Goal: Communication & Community: Answer question/provide support

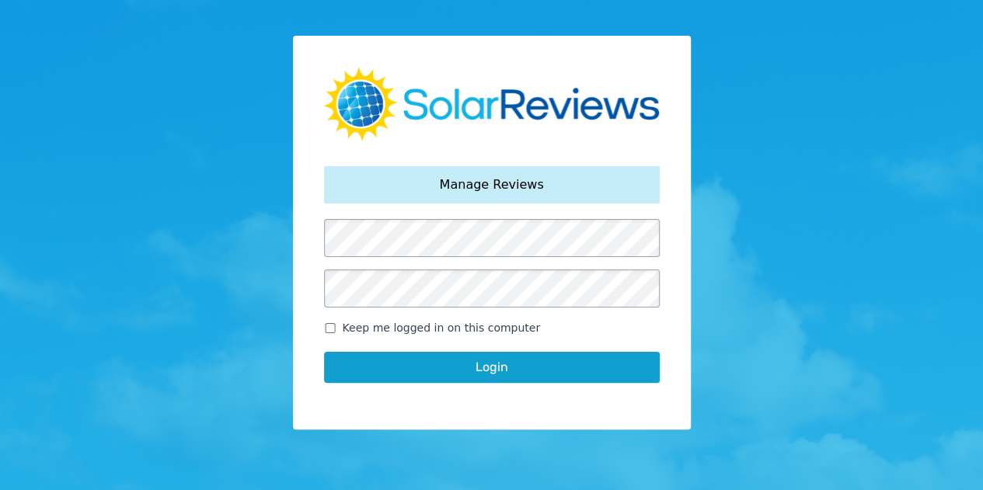
click at [329, 326] on input "Keep me logged in on this computer" at bounding box center [330, 328] width 12 height 10
checkbox input "true"
click at [395, 368] on button "Login" at bounding box center [492, 367] width 336 height 31
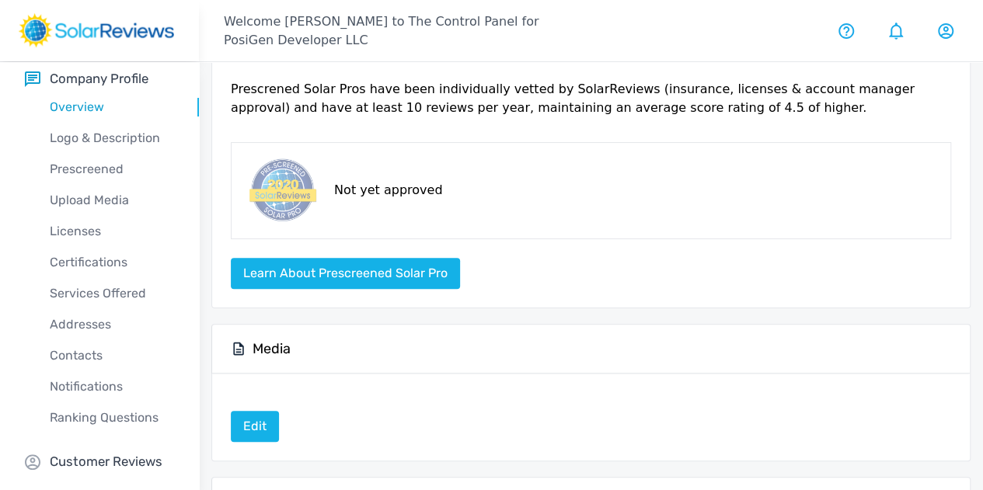
scroll to position [37, 0]
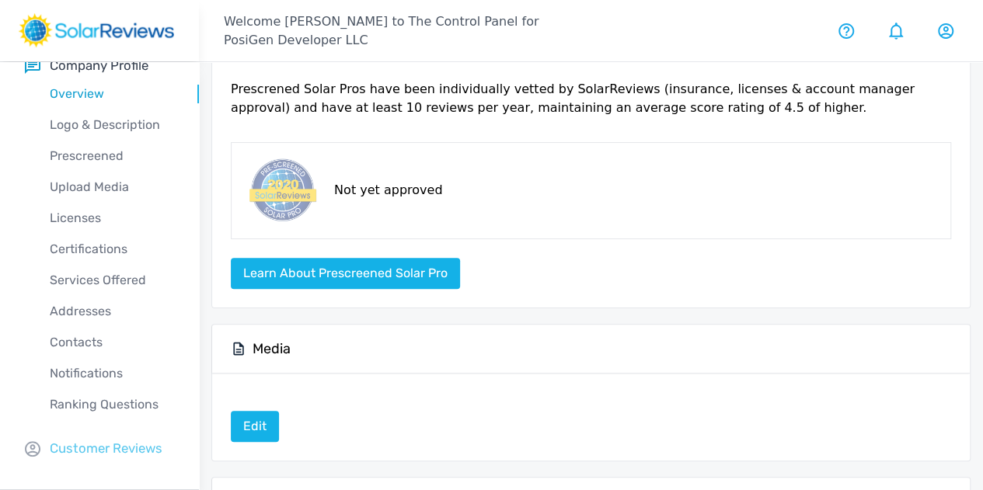
click at [98, 442] on p "Customer Reviews" at bounding box center [106, 448] width 113 height 19
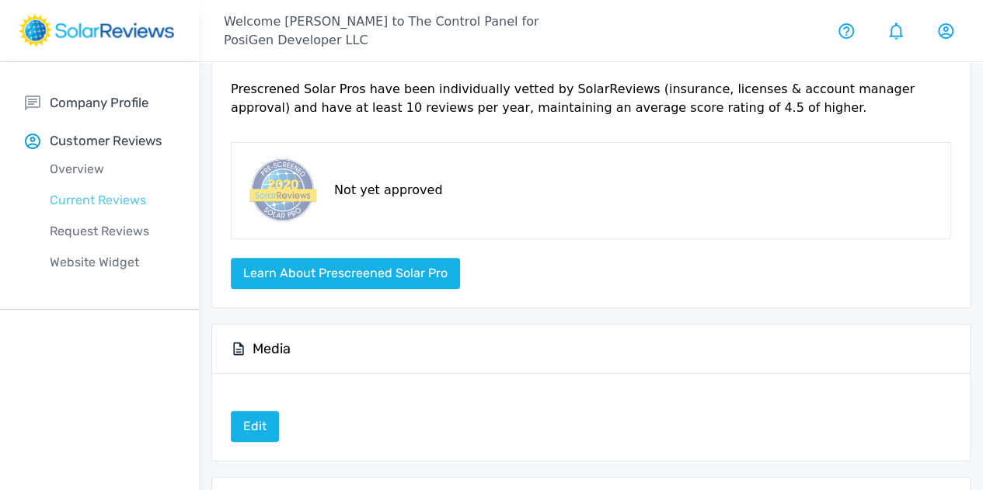
click at [101, 201] on p "Current Reviews" at bounding box center [112, 200] width 174 height 19
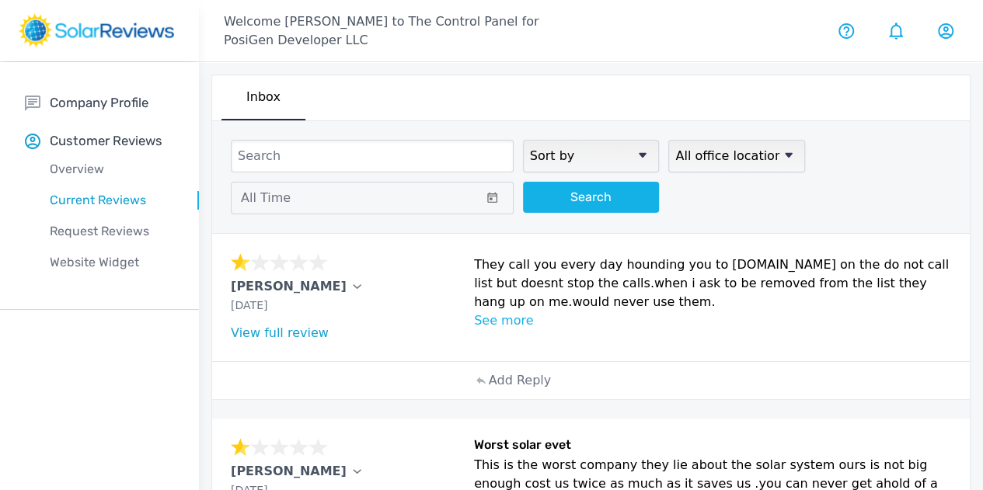
click at [287, 332] on link "View full review" at bounding box center [280, 332] width 98 height 15
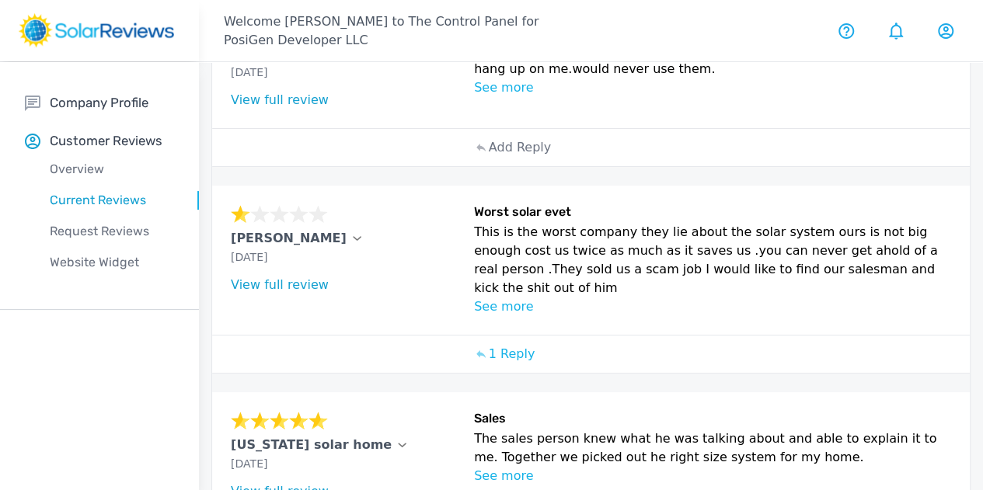
scroll to position [78, 0]
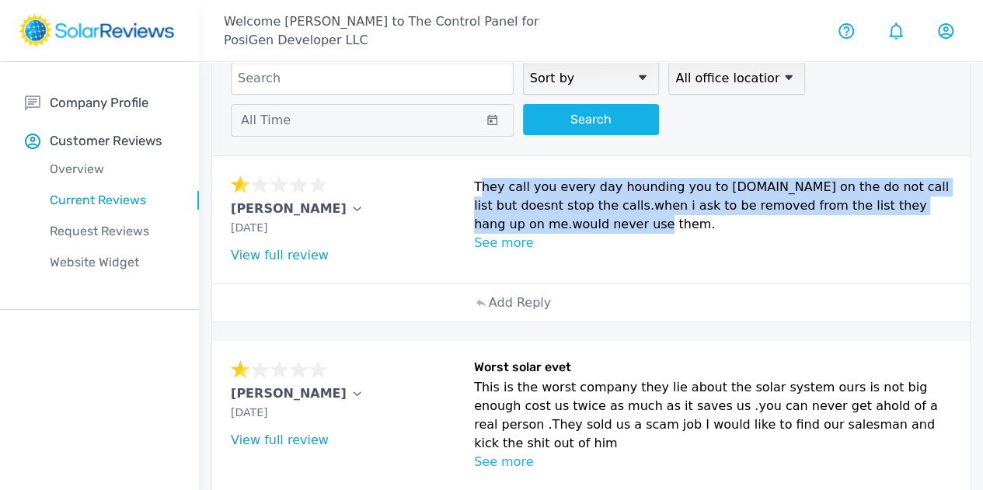
drag, startPoint x: 551, startPoint y: 248, endPoint x: 397, endPoint y: 200, distance: 161.9
click at [474, 200] on p "They call you every day hounding you to [DOMAIN_NAME] on the do not call list b…" at bounding box center [712, 206] width 477 height 56
click at [557, 234] on p "They call you every day hounding you to [DOMAIN_NAME] on the do not call list b…" at bounding box center [712, 206] width 477 height 56
drag, startPoint x: 534, startPoint y: 245, endPoint x: 388, endPoint y: 195, distance: 154.5
click at [388, 195] on div "[PERSON_NAME] [DATE] What type of installation was this? no answer What year wa…" at bounding box center [590, 219] width 757 height 127
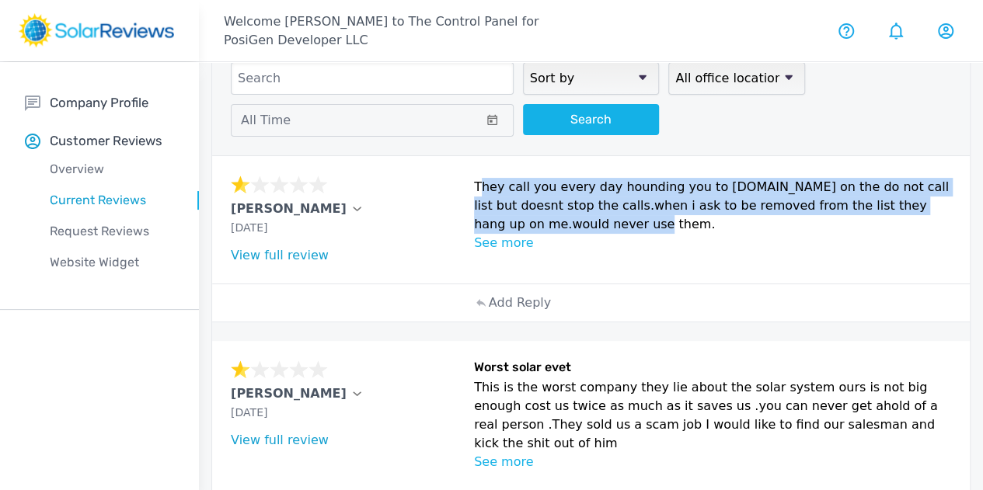
copy p "They call you every day hounding you to [DOMAIN_NAME] on the do not call list b…"
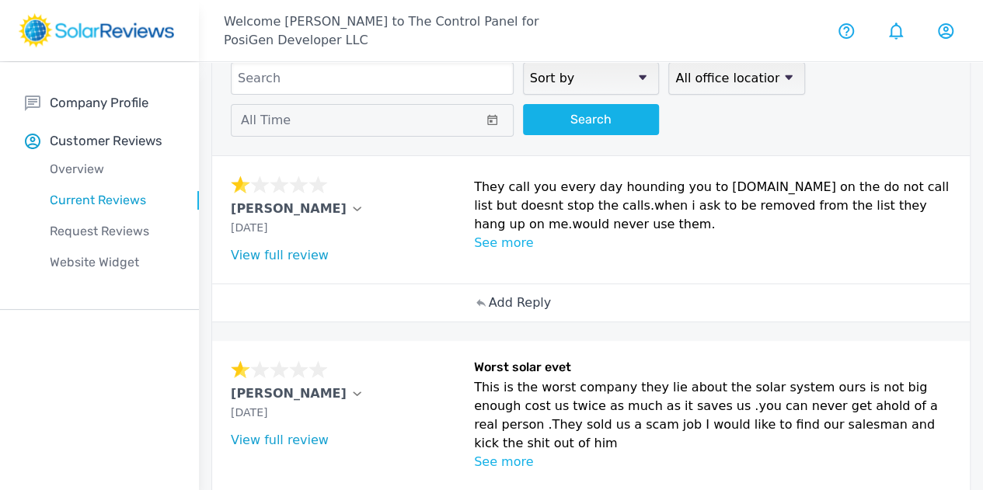
click at [489, 312] on p "Add Reply" at bounding box center [520, 303] width 62 height 19
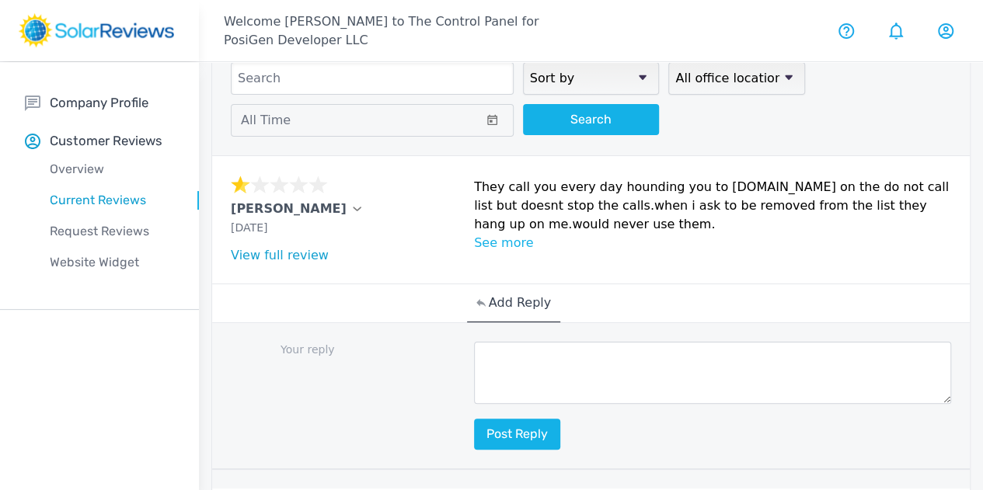
click at [474, 363] on textarea at bounding box center [712, 373] width 477 height 62
paste textarea "I'm so sorry to hear about your experience. This is not the way we want to trea…"
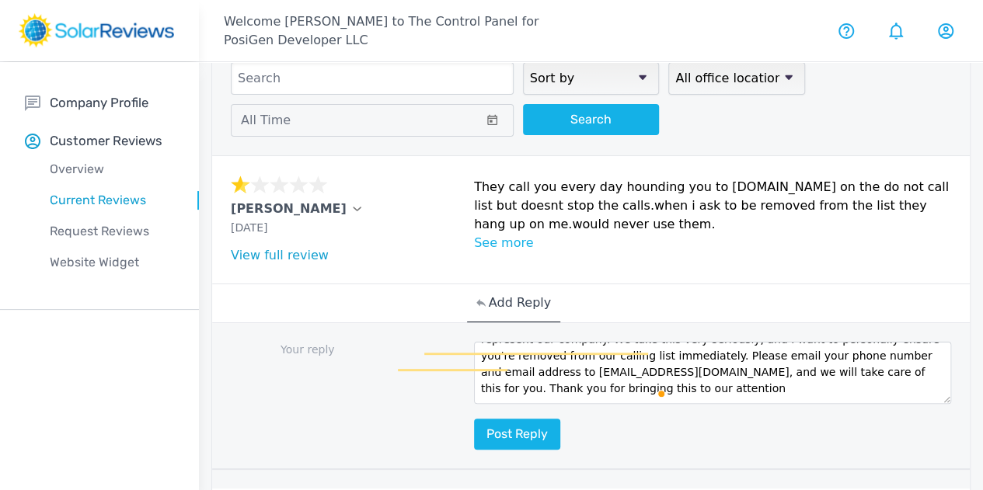
scroll to position [98, 0]
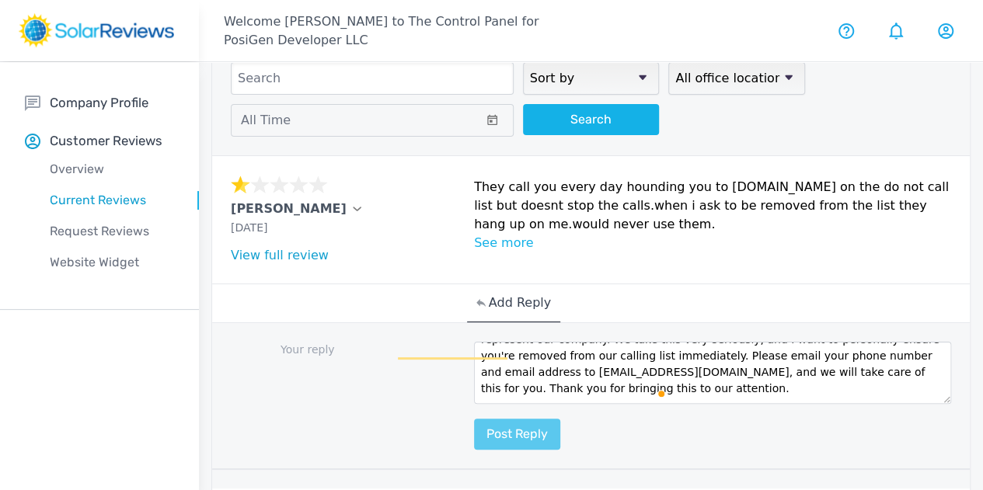
type textarea "I'm so sorry to hear about your experience. This is not the way we want to trea…"
click at [474, 440] on button "Post reply" at bounding box center [517, 434] width 86 height 31
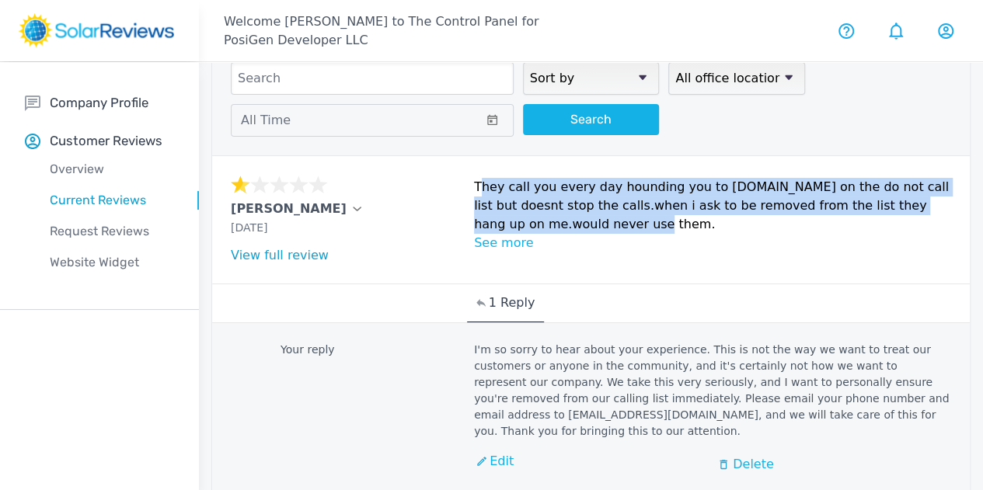
drag, startPoint x: 544, startPoint y: 248, endPoint x: 388, endPoint y: 190, distance: 167.1
click at [388, 190] on div "[PERSON_NAME] [DATE] What type of installation was this? no answer What year wa…" at bounding box center [590, 219] width 757 height 127
copy p "They call you every day hounding you to [DOMAIN_NAME] on the do not call list b…"
